Goal: Information Seeking & Learning: Learn about a topic

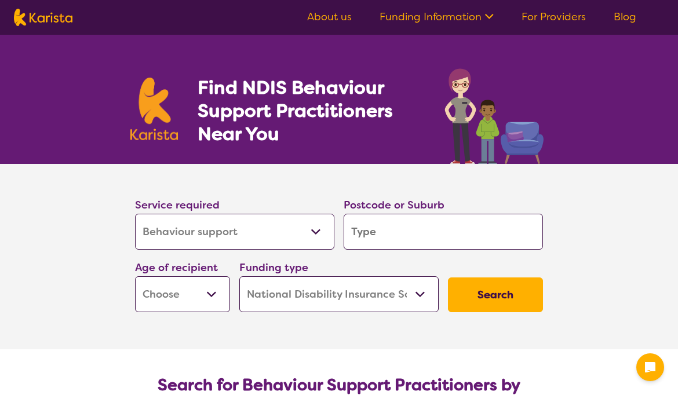
select select "Behaviour support"
select select "NDIS"
select select "Behaviour support"
select select "NDIS"
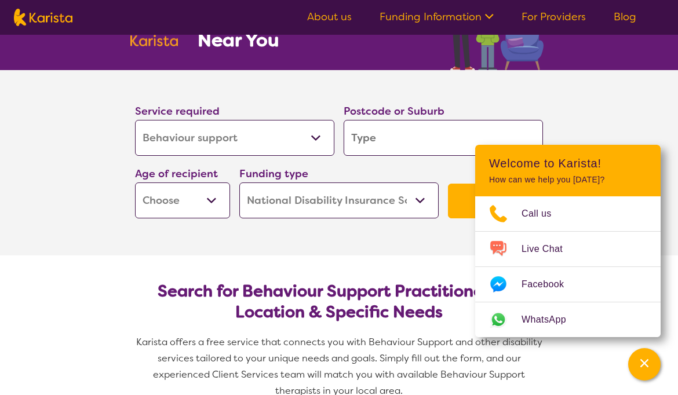
scroll to position [97, 0]
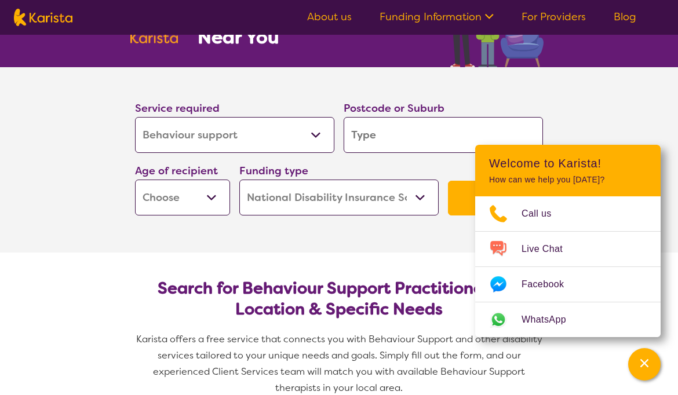
click at [573, 19] on link "For Providers" at bounding box center [554, 17] width 64 height 14
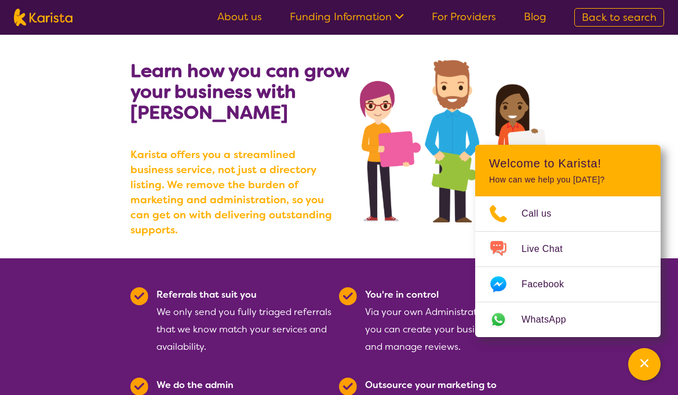
scroll to position [72, 0]
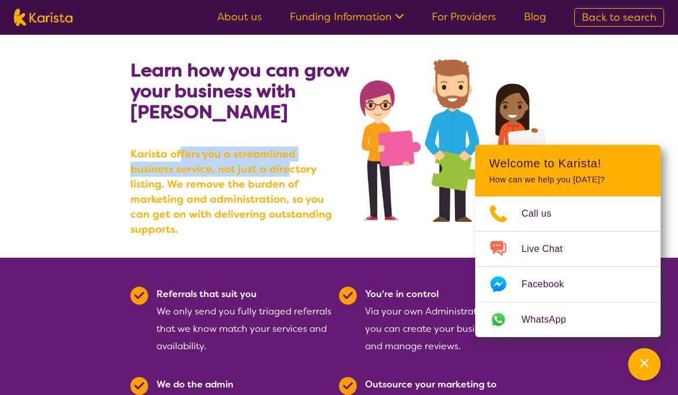
drag, startPoint x: 178, startPoint y: 152, endPoint x: 243, endPoint y: 164, distance: 65.9
click at [243, 164] on b "Karista offers you a streamlined business service, not just a directory listing…" at bounding box center [234, 192] width 209 height 90
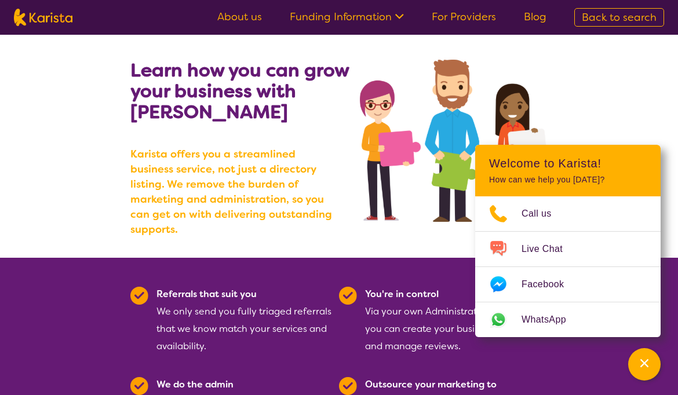
click at [213, 195] on b "Karista offers you a streamlined business service, not just a directory listing…" at bounding box center [234, 192] width 209 height 90
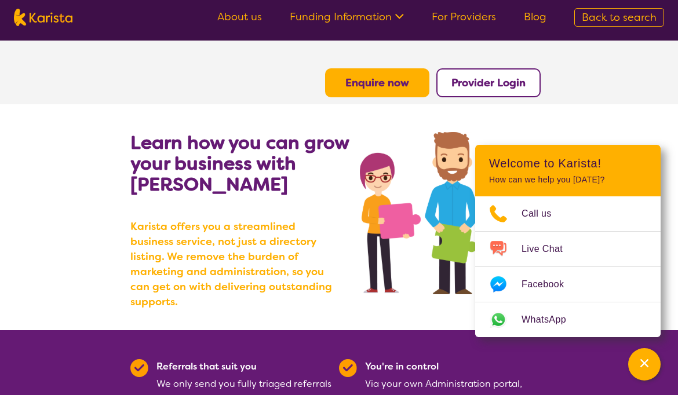
scroll to position [0, 0]
click at [403, 16] on icon at bounding box center [398, 15] width 12 height 12
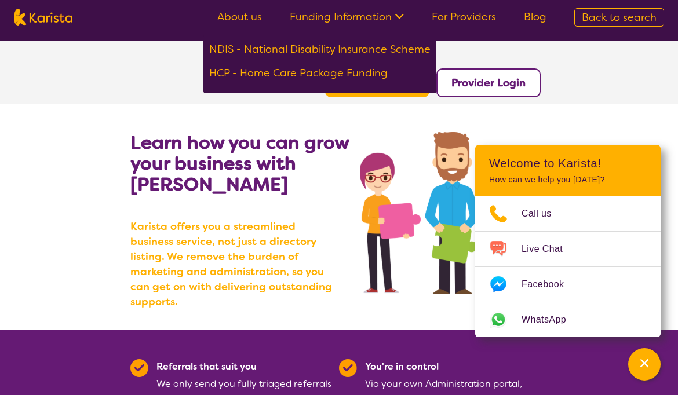
click at [242, 16] on link "About us" at bounding box center [239, 17] width 45 height 14
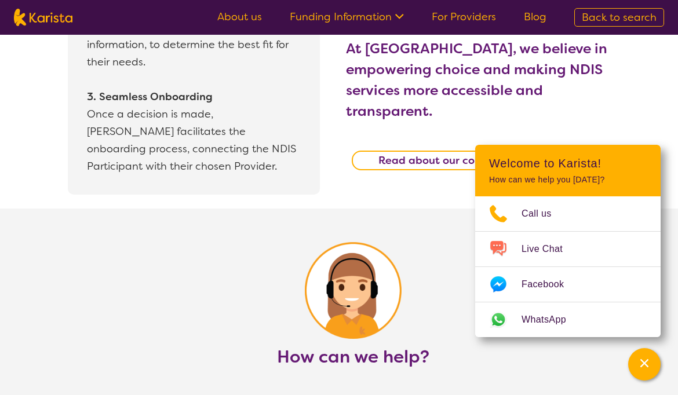
scroll to position [1259, 0]
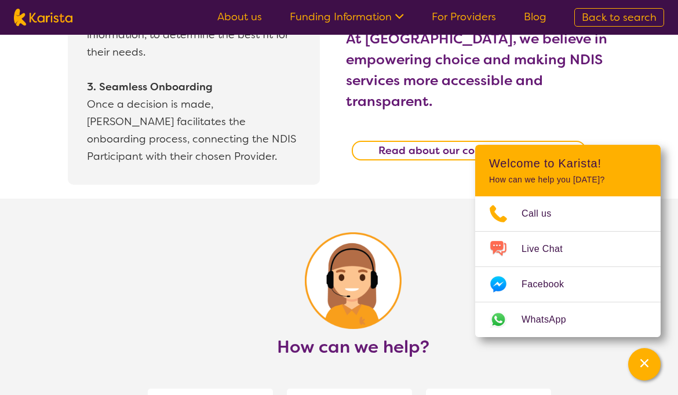
click at [325, 2] on nav "About us Funding Information NDIS - National Disability Insurance Scheme HCP - …" at bounding box center [339, 17] width 678 height 35
